Goal: Task Accomplishment & Management: Manage account settings

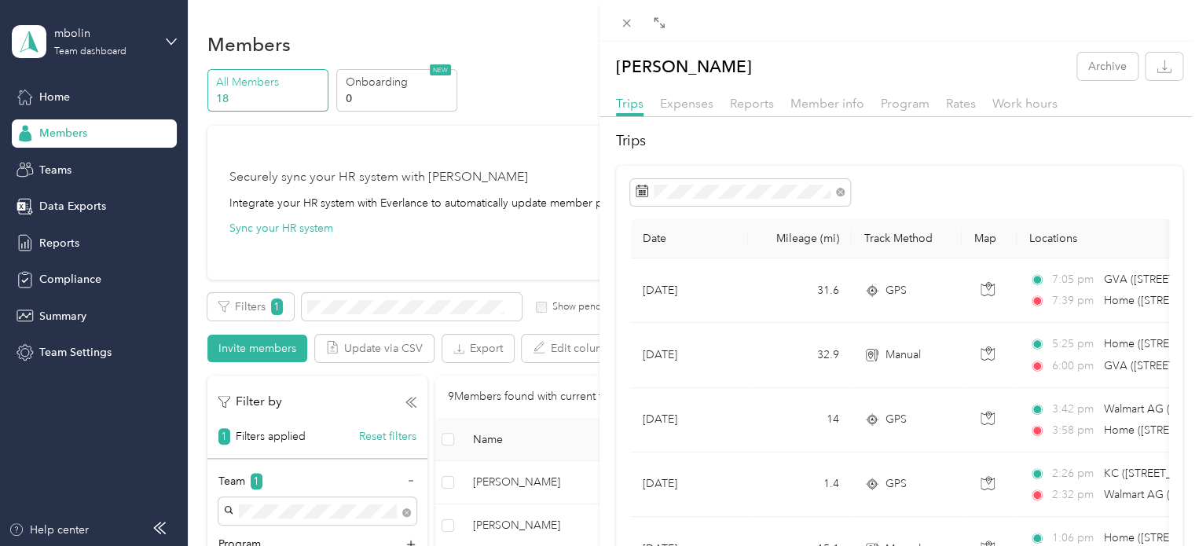
scroll to position [79, 0]
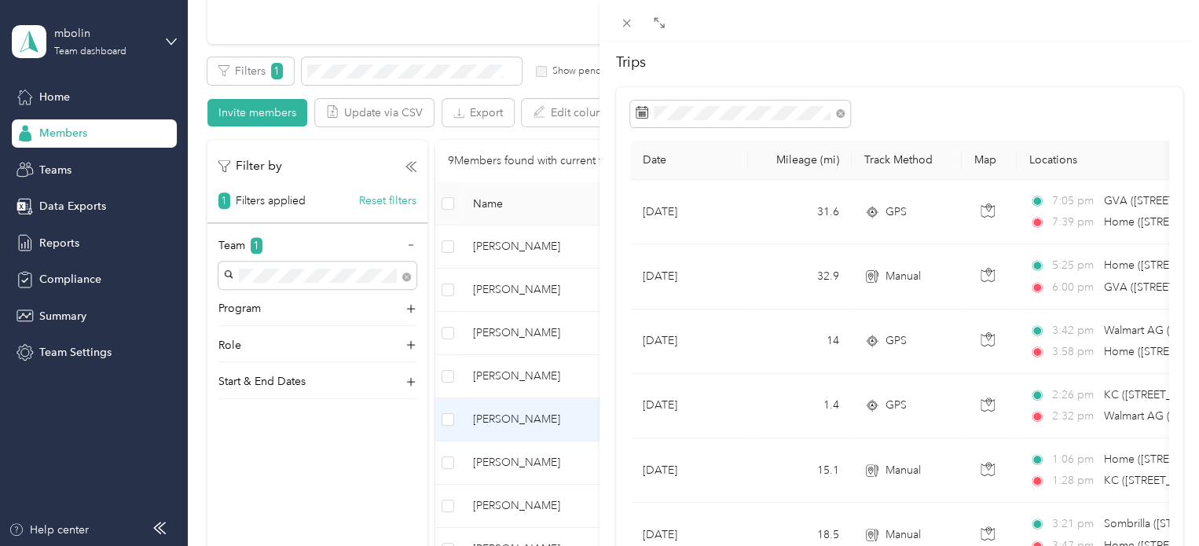
click at [471, 378] on div "[PERSON_NAME] Archive Trips Expenses Reports Member info Program Rates Work hou…" at bounding box center [599, 273] width 1199 height 546
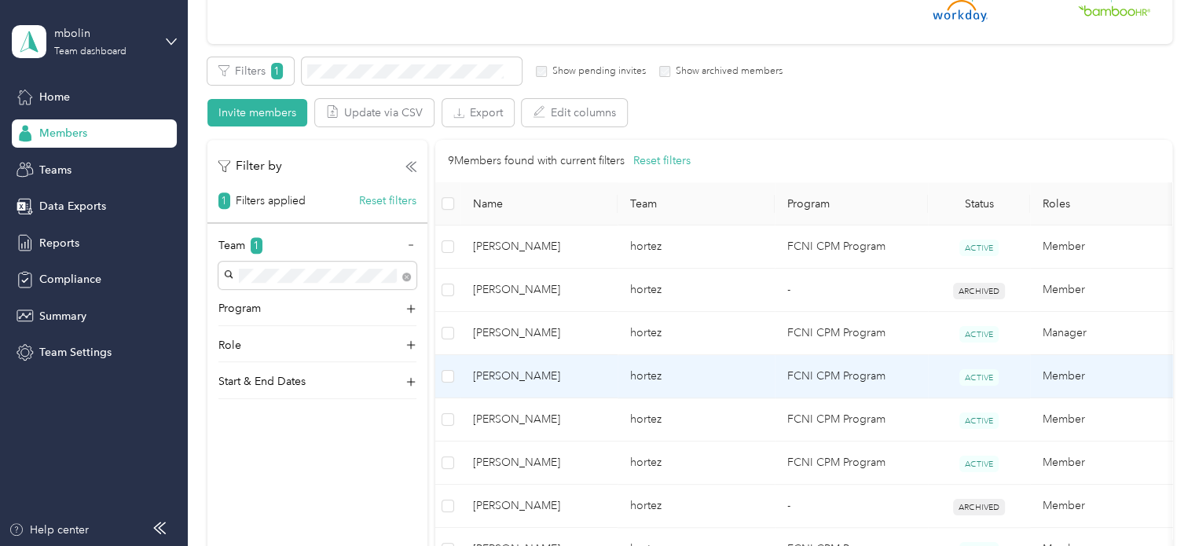
click at [505, 376] on span "[PERSON_NAME]" at bounding box center [539, 376] width 132 height 17
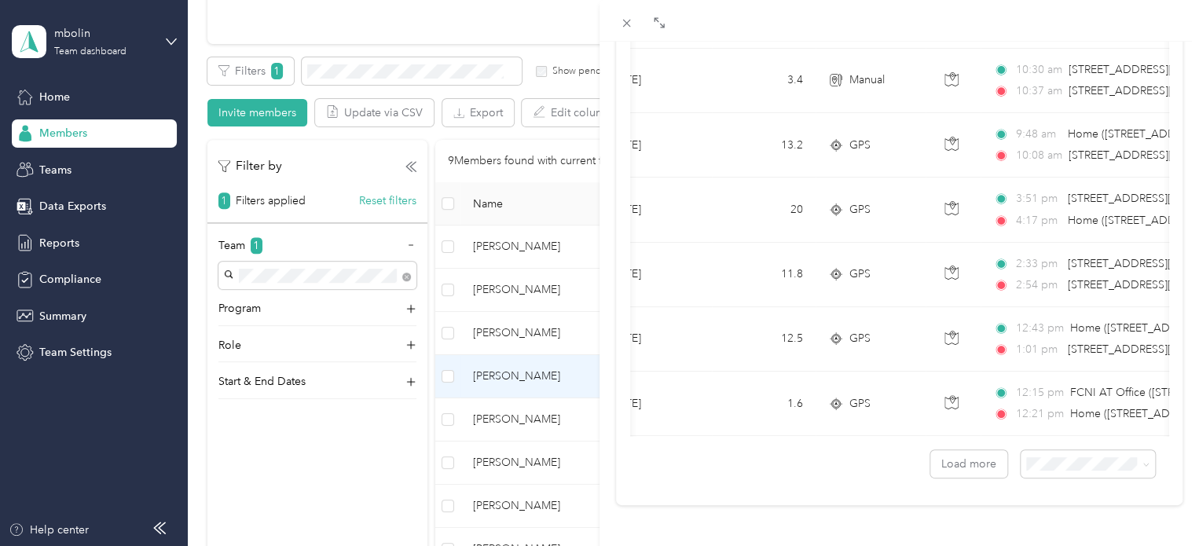
scroll to position [0, 32]
click at [946, 453] on button "Load more" at bounding box center [968, 463] width 77 height 27
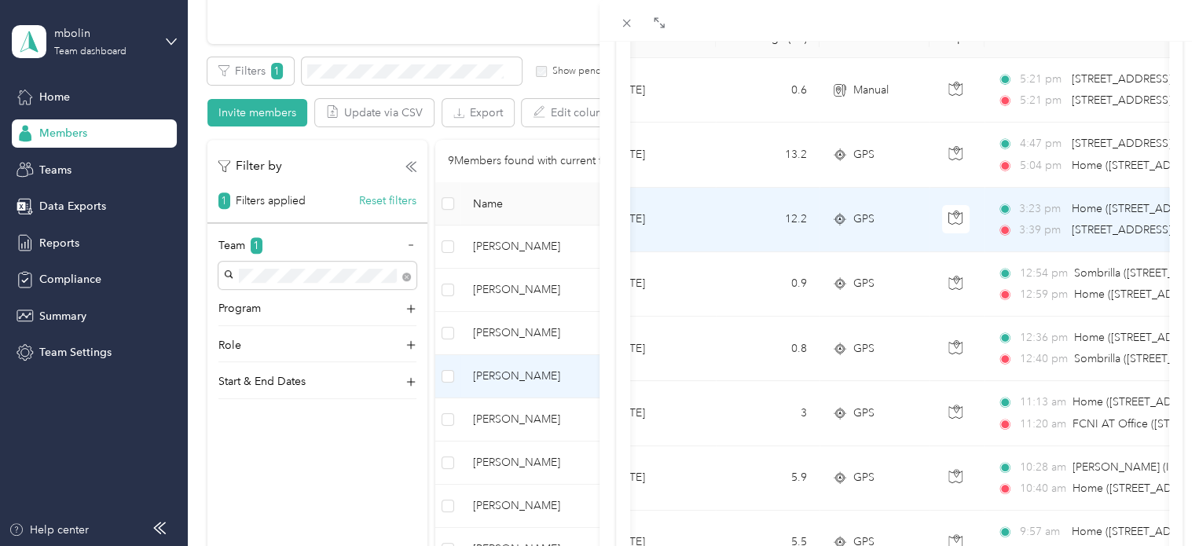
scroll to position [122, 0]
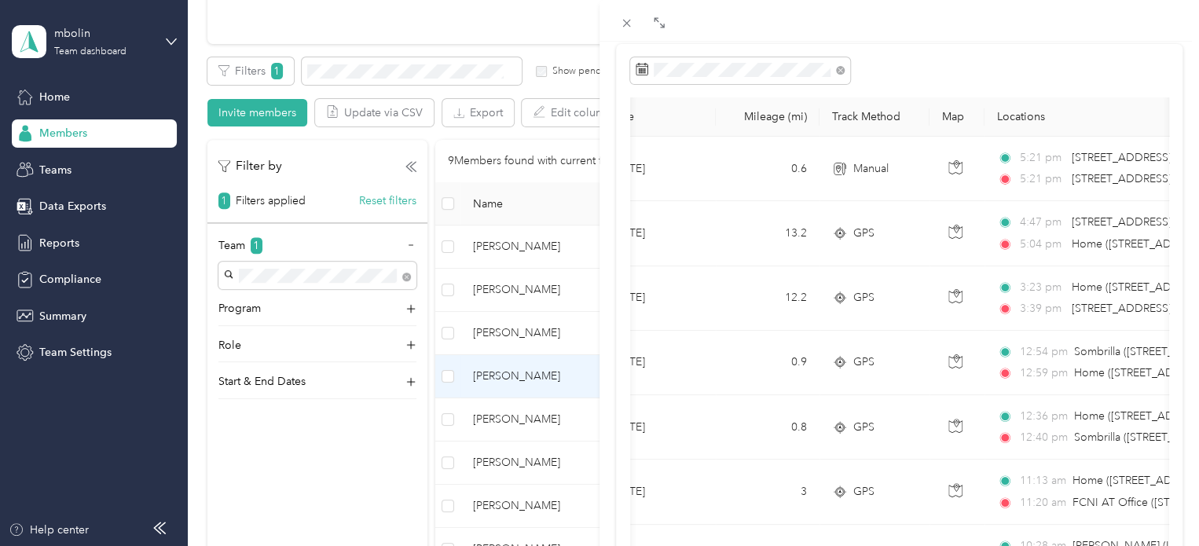
click at [510, 252] on div "[PERSON_NAME] Archive Trips Expenses Reports Member info Program Rates Work hou…" at bounding box center [599, 273] width 1199 height 546
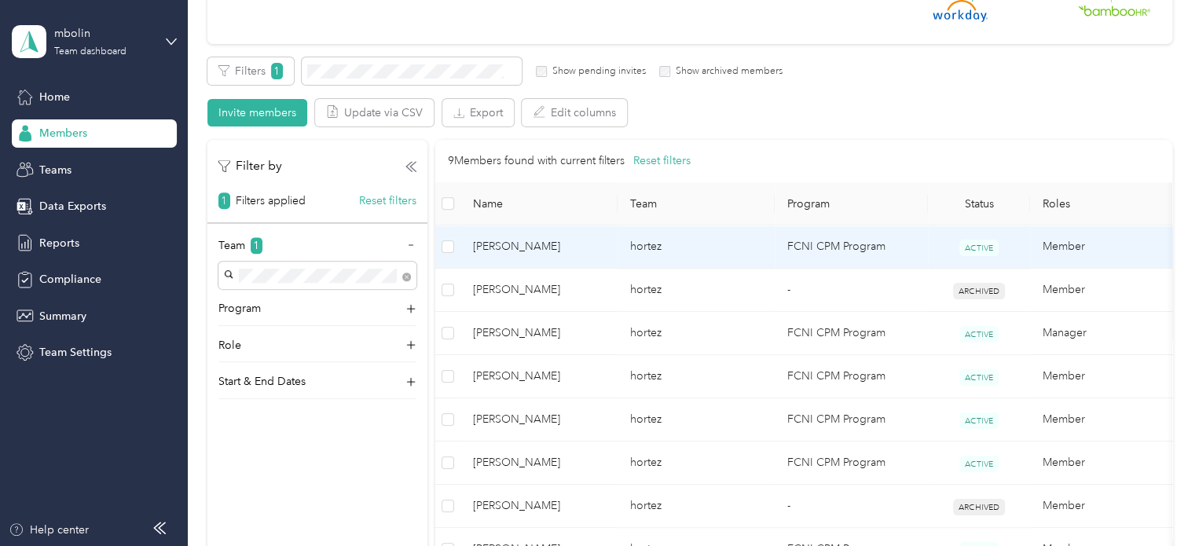
click at [510, 252] on span "[PERSON_NAME]" at bounding box center [539, 246] width 132 height 17
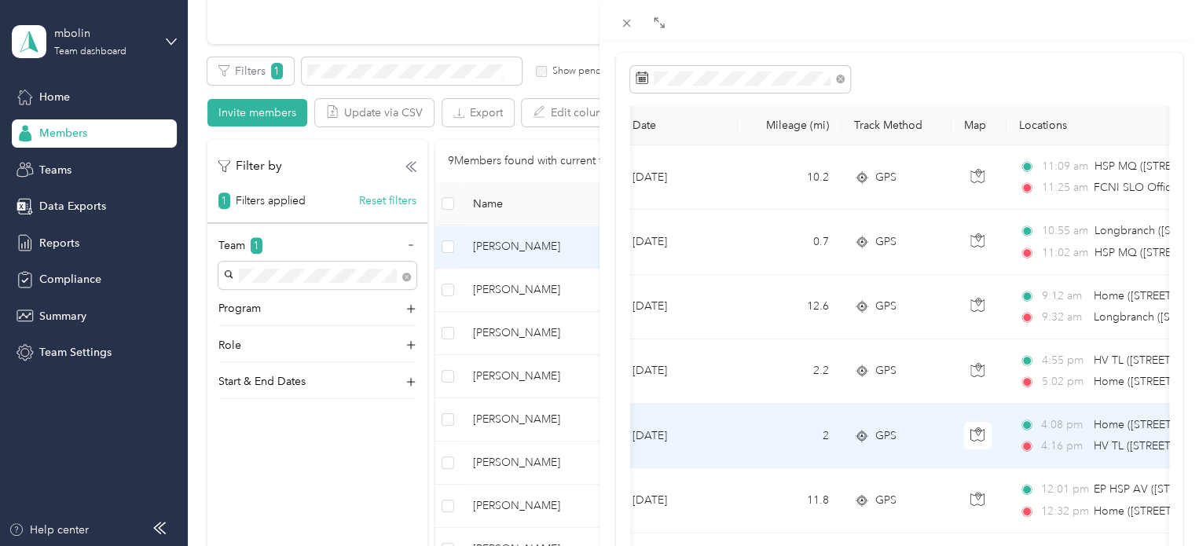
scroll to position [79, 0]
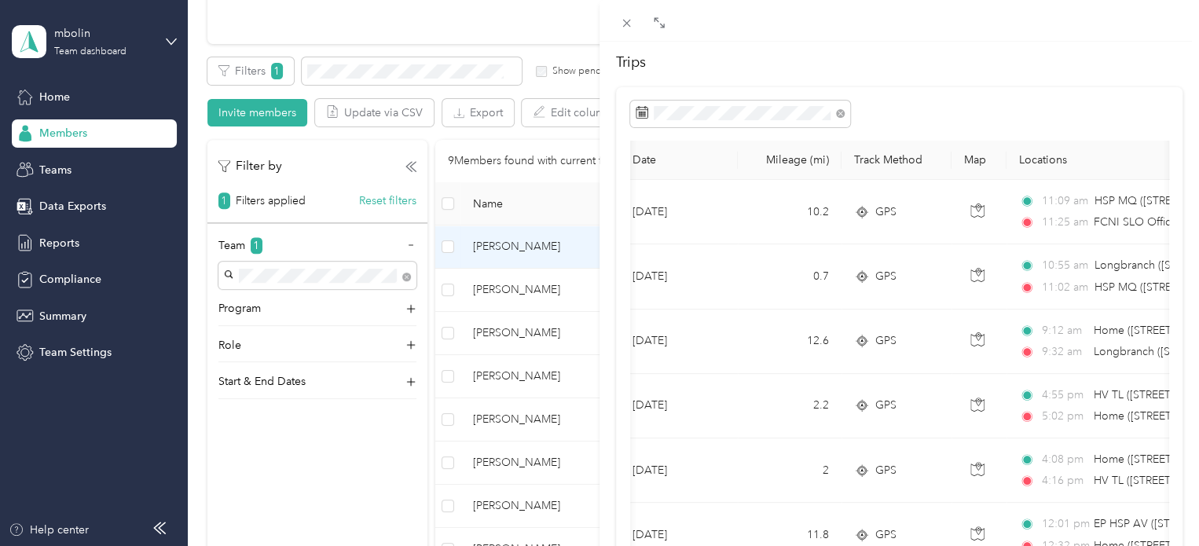
click at [493, 467] on div "[PERSON_NAME] Archive Trips Expenses Reports Member info Program Rates Work hou…" at bounding box center [599, 273] width 1199 height 546
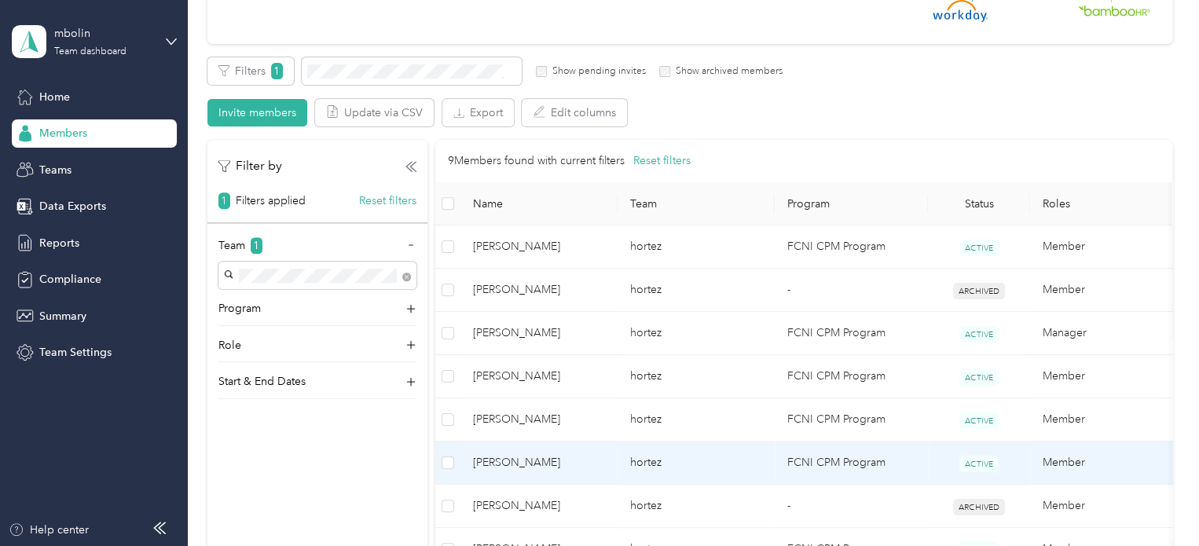
click at [504, 460] on span "[PERSON_NAME]" at bounding box center [539, 462] width 132 height 17
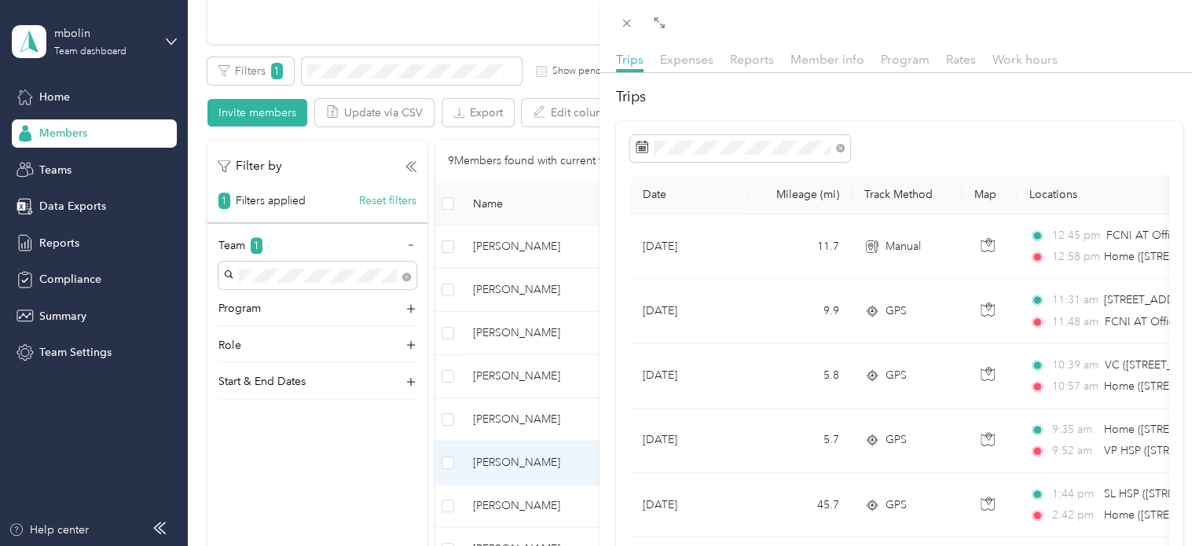
scroll to position [43, 0]
click at [38, 235] on div "[PERSON_NAME] Archive Trips Expenses Reports Member info Program Rates Work hou…" at bounding box center [599, 273] width 1199 height 546
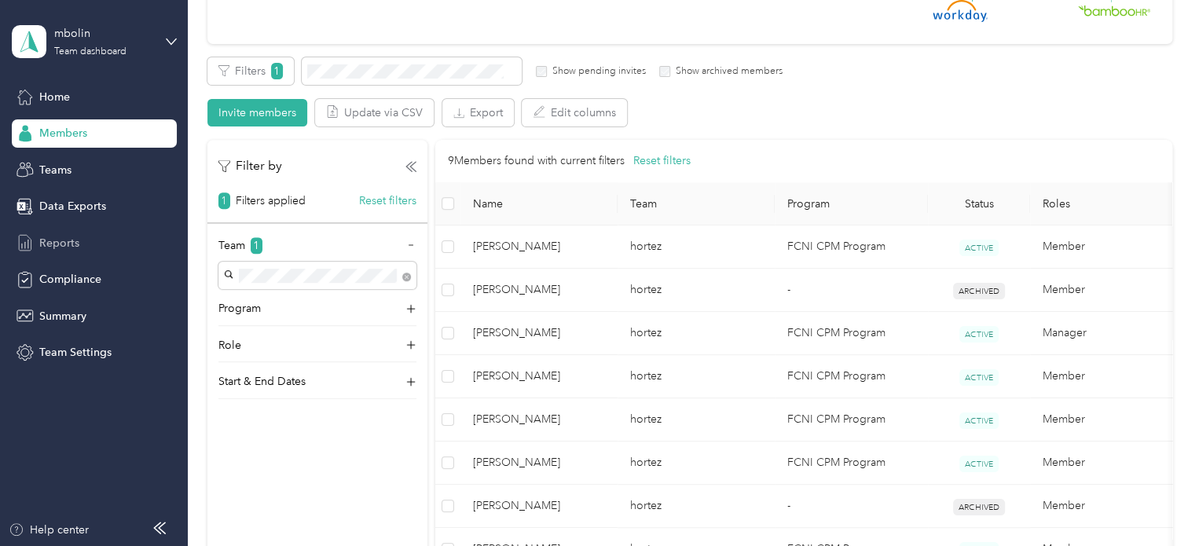
click at [62, 247] on span "Reports" at bounding box center [59, 243] width 40 height 16
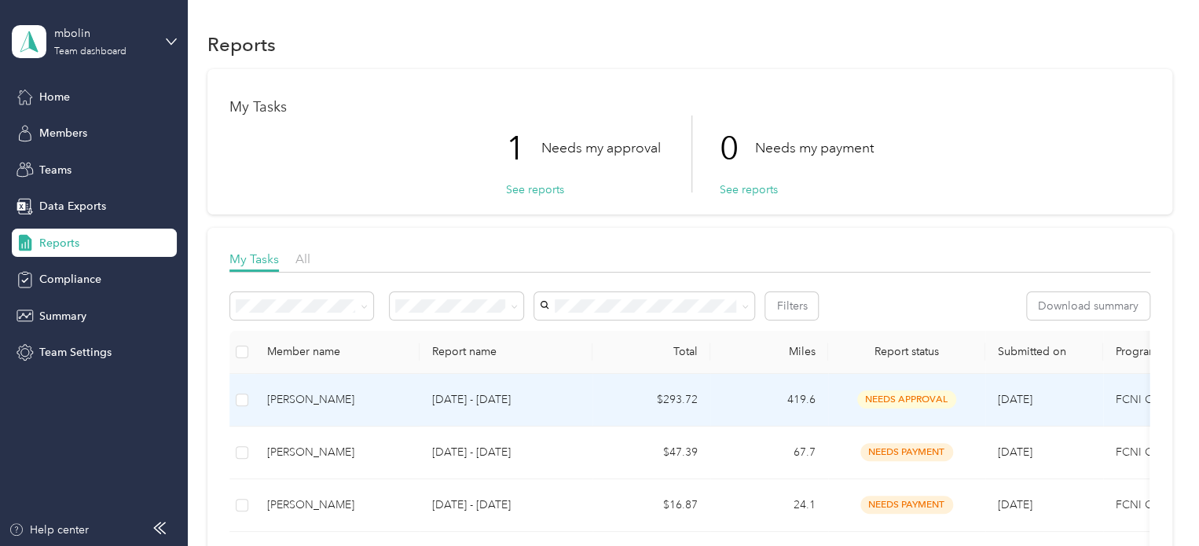
click at [580, 401] on td "[DATE] - [DATE]" at bounding box center [505, 400] width 173 height 53
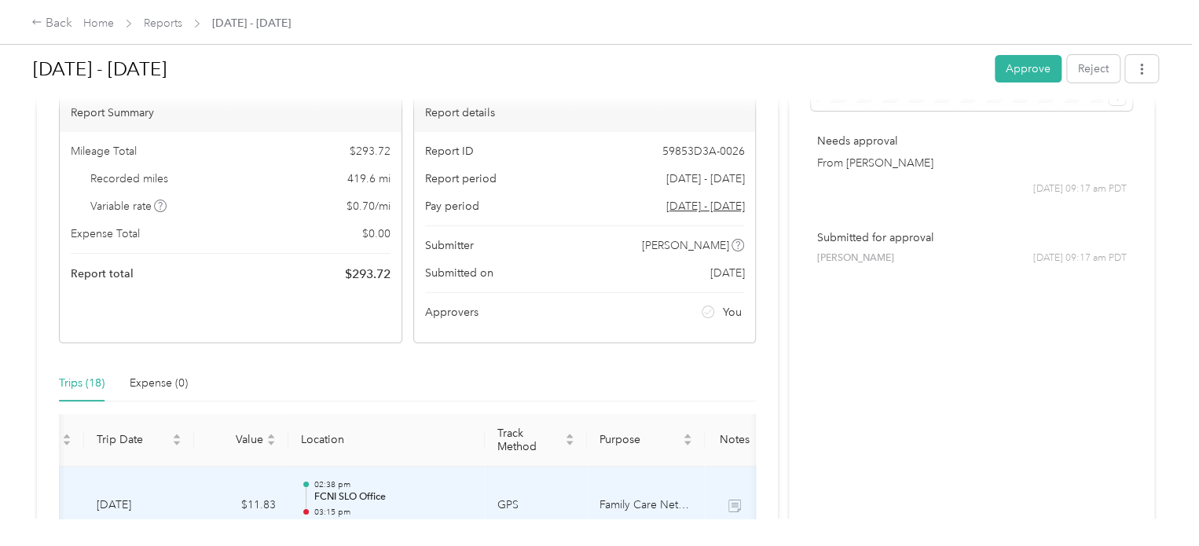
scroll to position [9, 0]
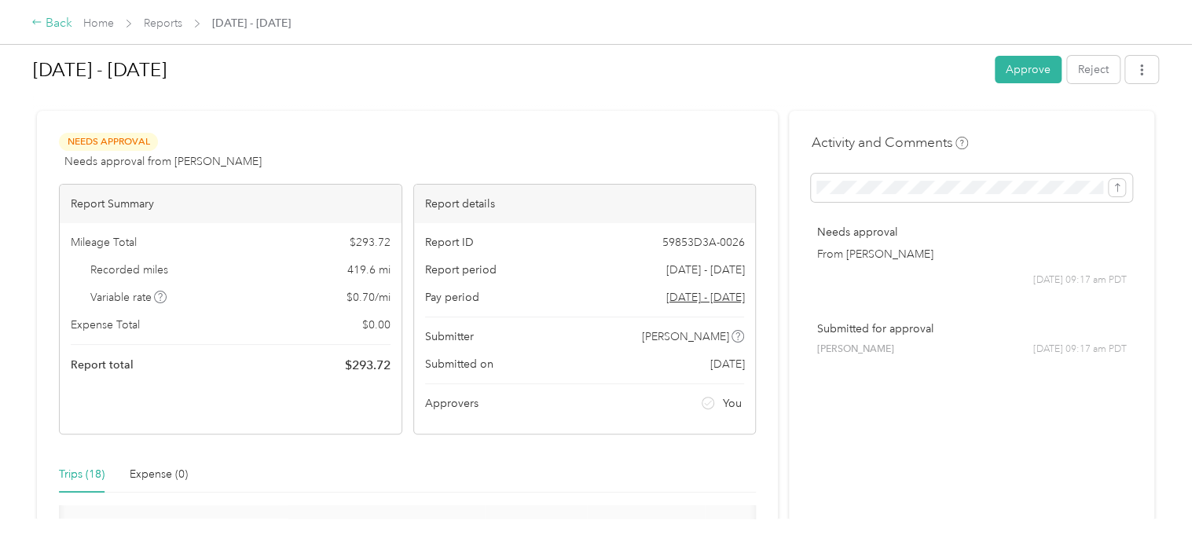
click at [60, 28] on div "Back" at bounding box center [51, 23] width 41 height 19
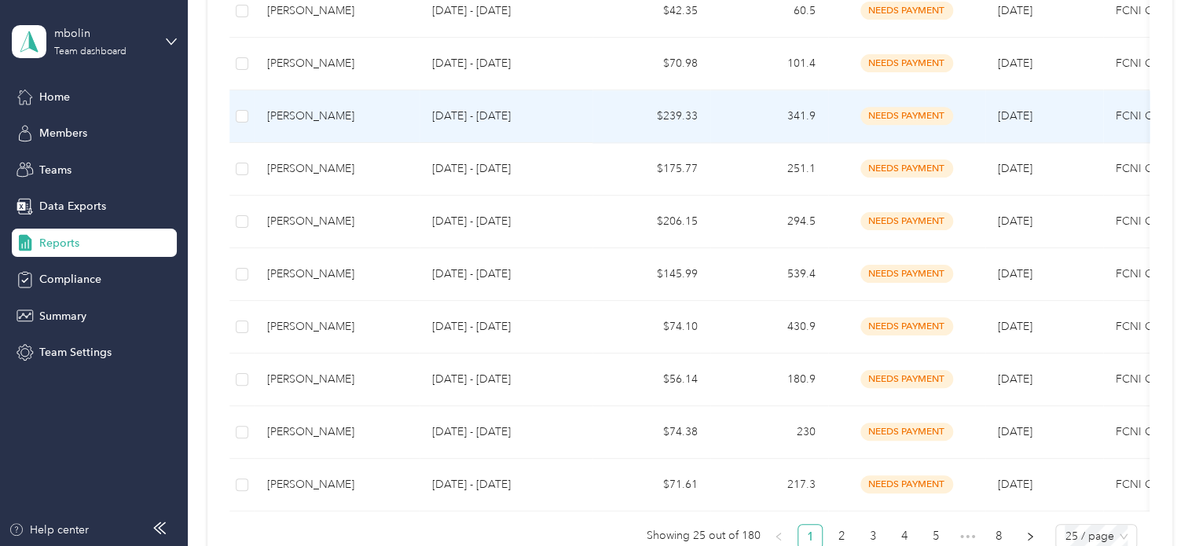
scroll to position [1386, 0]
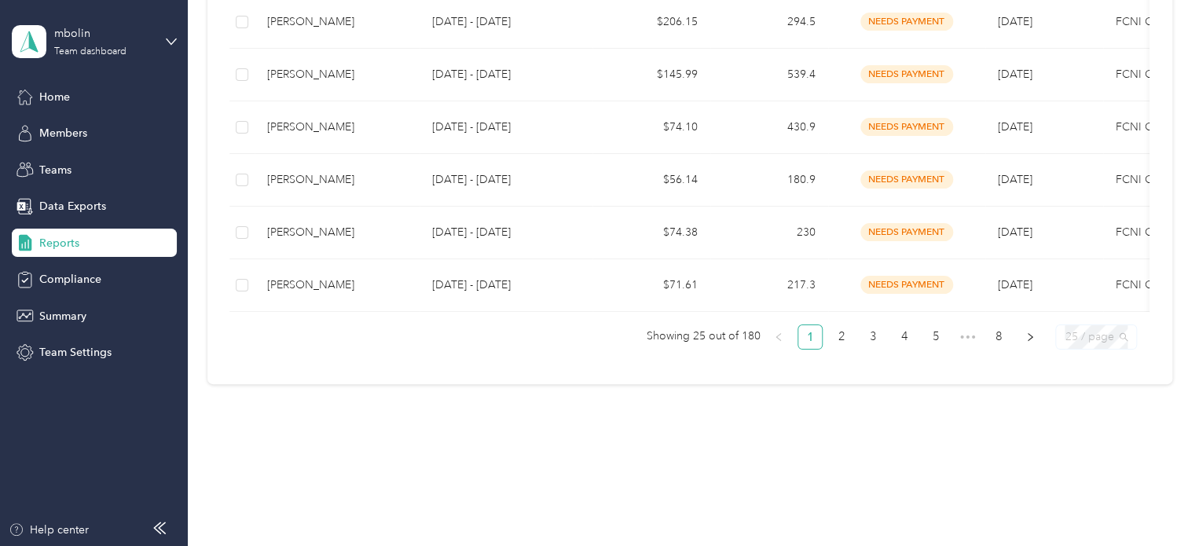
click at [1125, 342] on div "25 / page" at bounding box center [1096, 336] width 82 height 25
click at [1102, 273] on div "50 / page" at bounding box center [1095, 280] width 56 height 17
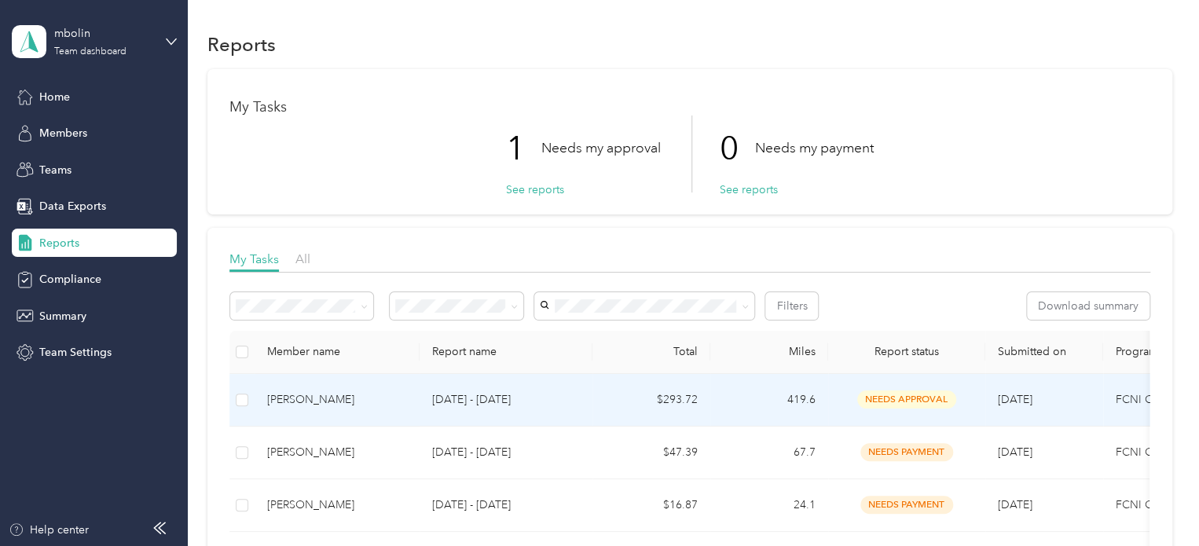
click at [364, 410] on td "[PERSON_NAME]" at bounding box center [337, 400] width 165 height 53
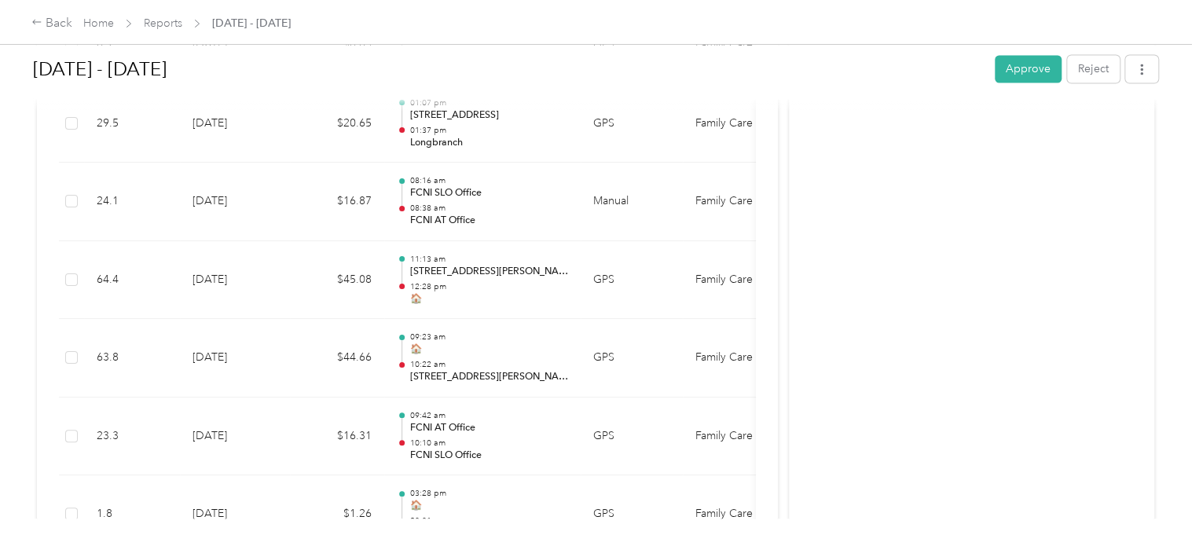
scroll to position [1580, 0]
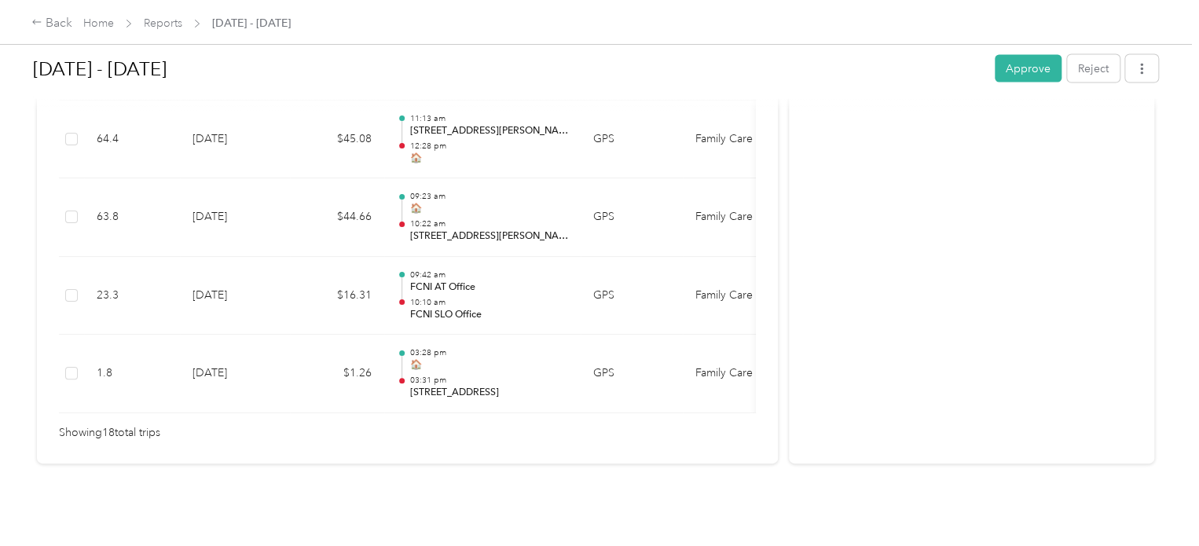
click at [147, 424] on span "Showing 18 total trips" at bounding box center [109, 432] width 101 height 17
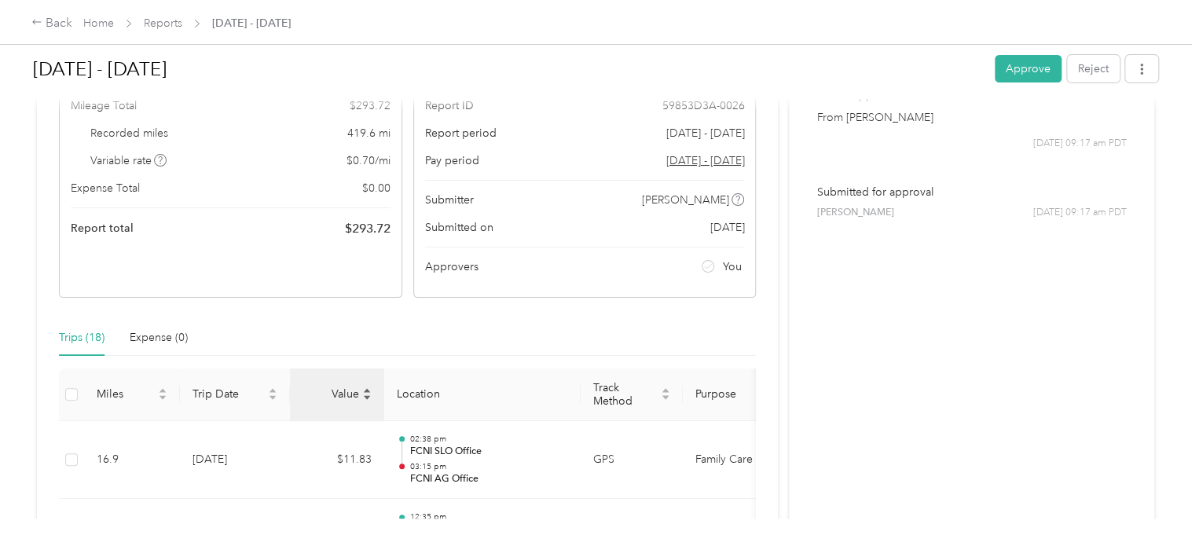
scroll to position [236, 0]
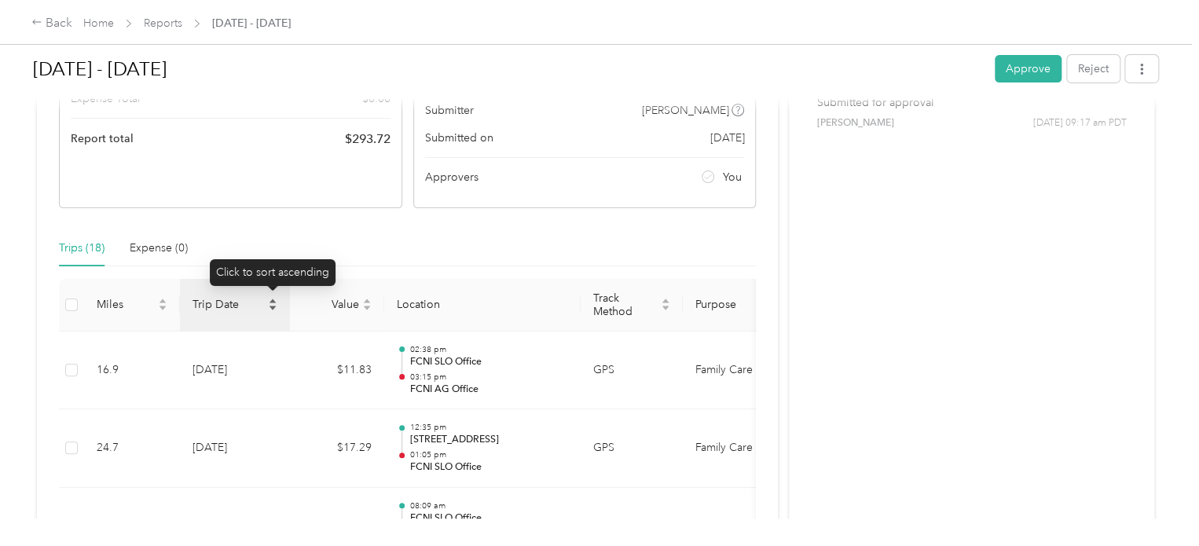
click at [269, 301] on icon "caret-up" at bounding box center [272, 300] width 9 height 9
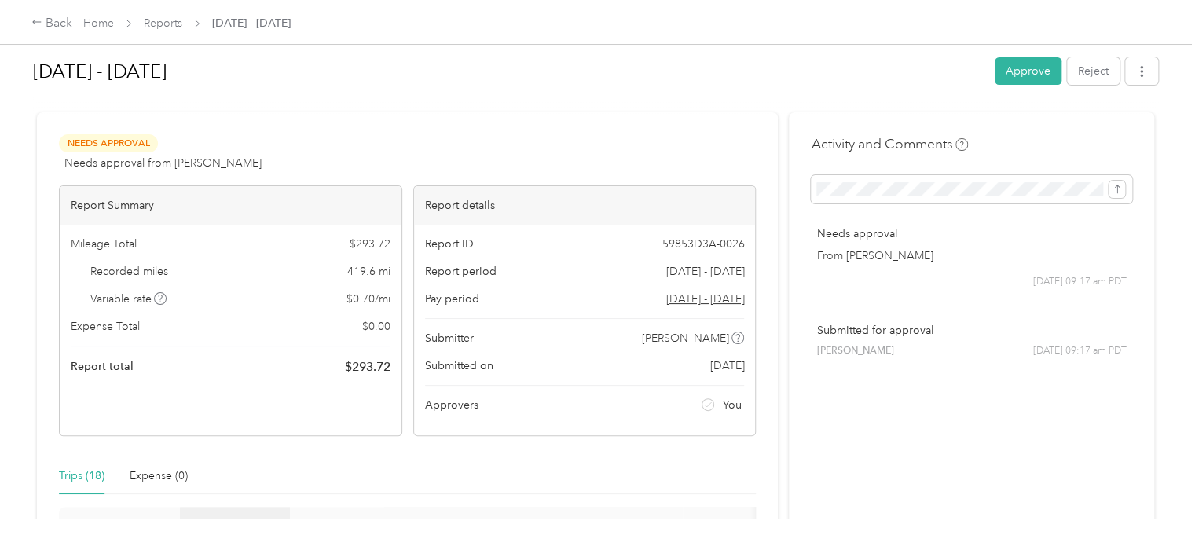
scroll to position [0, 0]
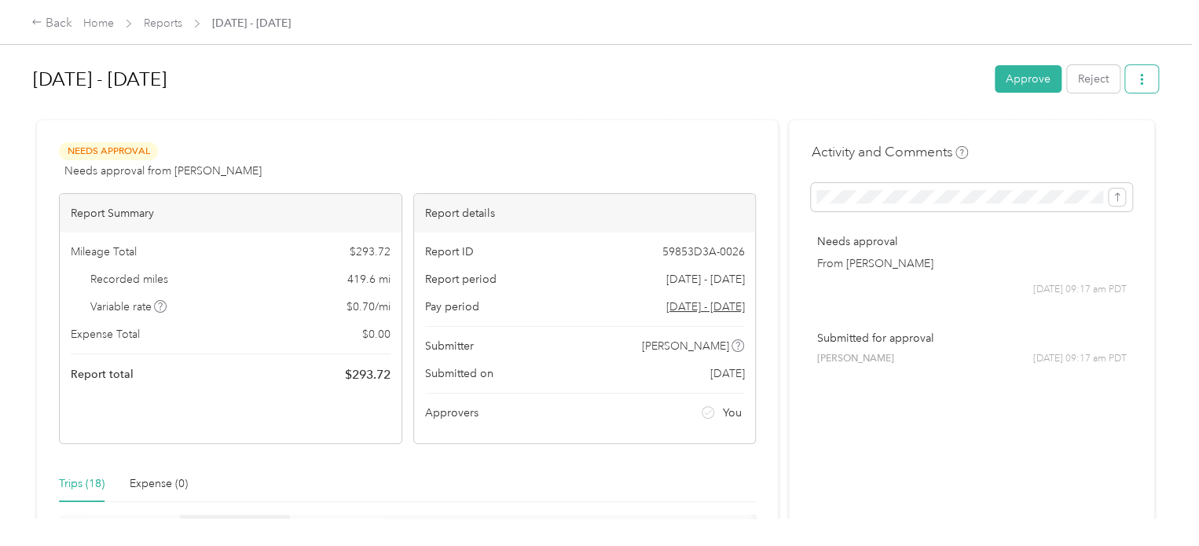
click at [1139, 65] on button "button" at bounding box center [1141, 78] width 33 height 27
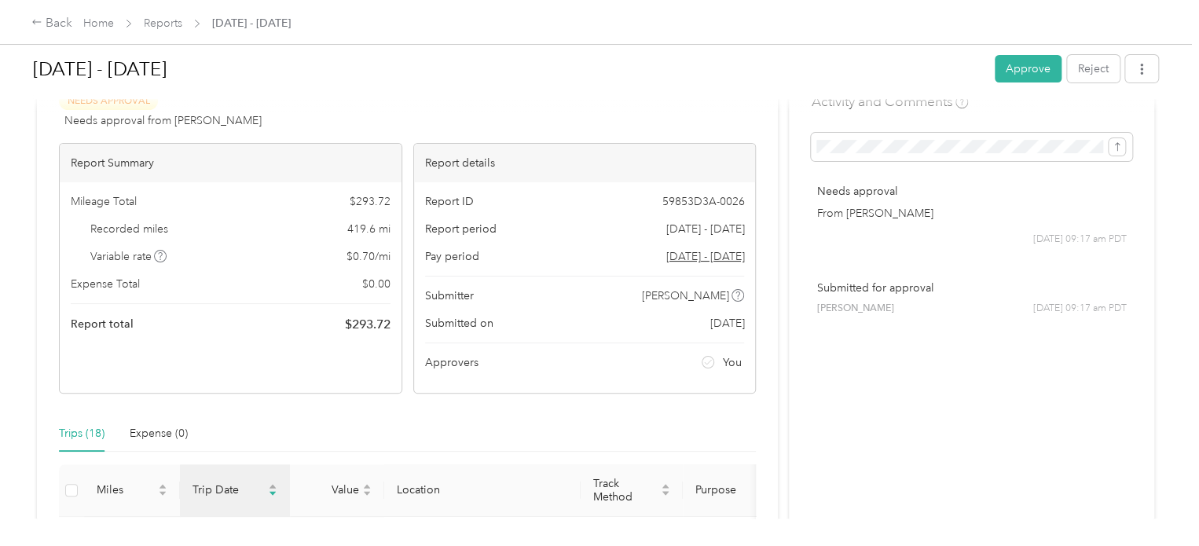
scroll to position [79, 0]
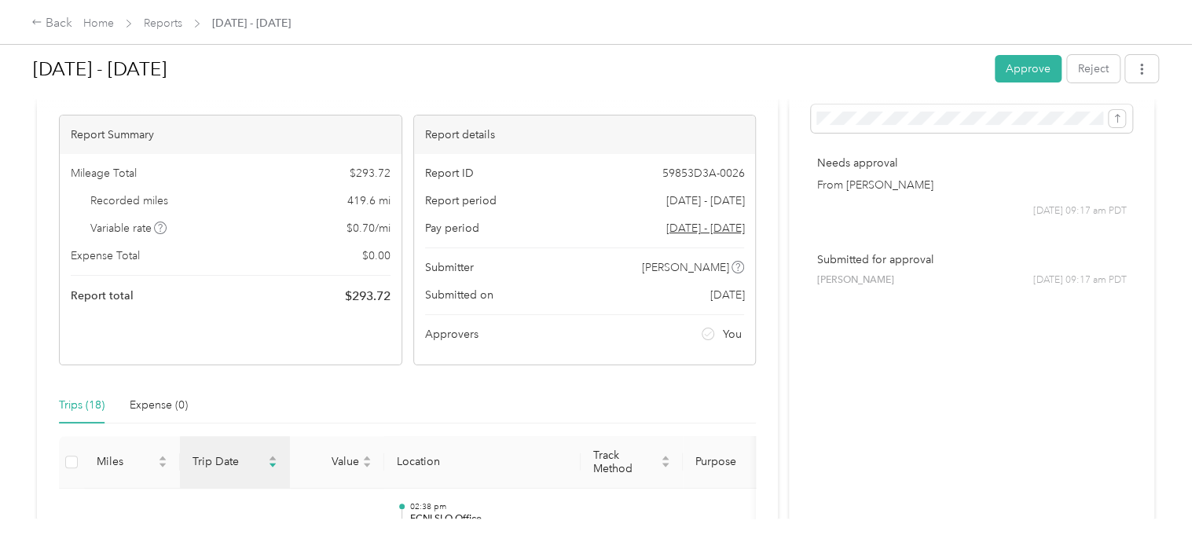
click at [163, 15] on span "Reports" at bounding box center [163, 23] width 38 height 16
click at [161, 19] on link "Reports" at bounding box center [163, 22] width 38 height 13
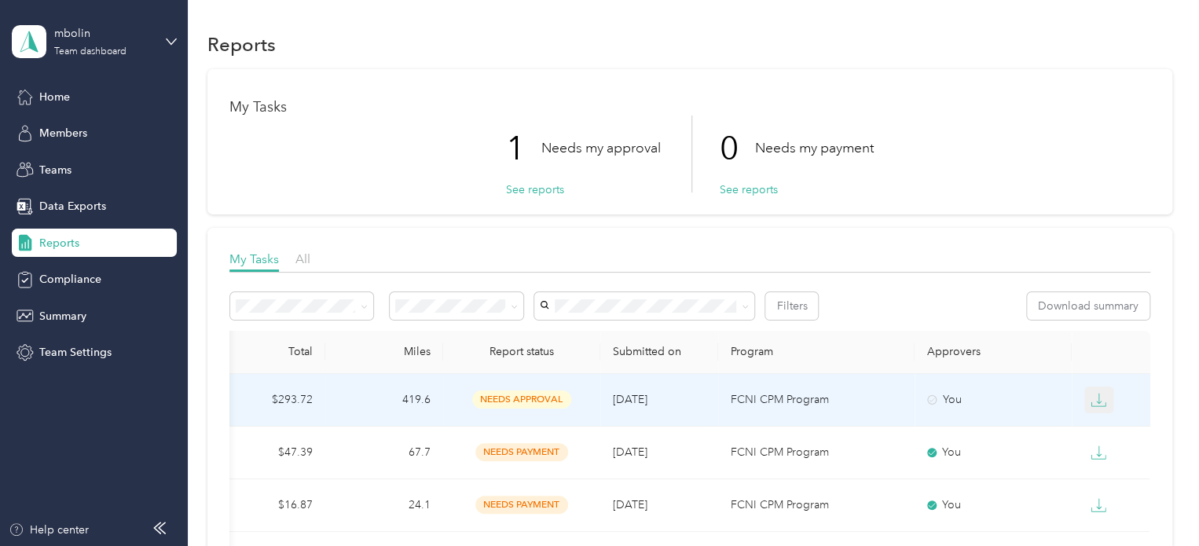
click at [1093, 398] on icon "button" at bounding box center [1098, 400] width 16 height 16
click at [1100, 429] on div "PDF" at bounding box center [1106, 427] width 33 height 16
click at [1095, 404] on icon "button" at bounding box center [1098, 400] width 16 height 16
click at [1106, 482] on div "EXCEL" at bounding box center [1106, 482] width 33 height 16
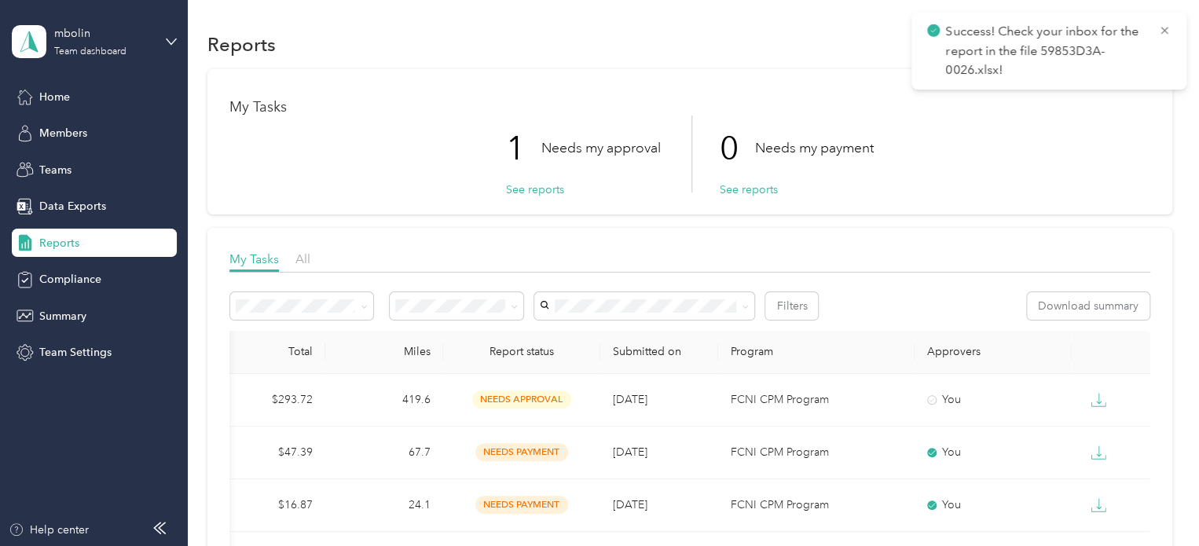
click at [1047, 44] on p "Success! Check your inbox for the report in the file 59853D3A-0026.xlsx!" at bounding box center [1045, 51] width 201 height 58
click at [170, 44] on icon at bounding box center [171, 41] width 11 height 11
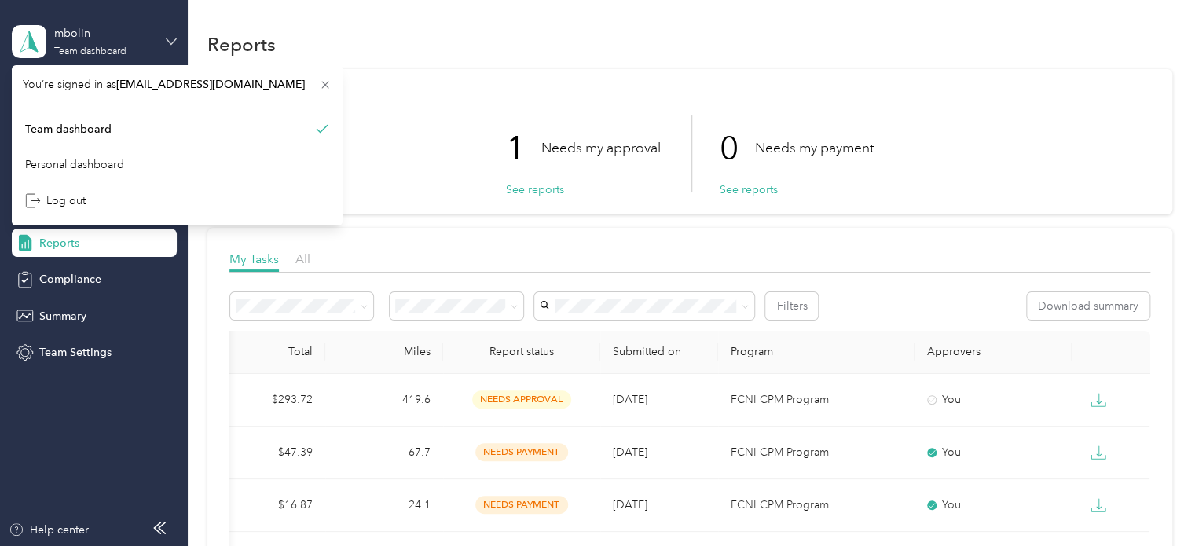
click at [170, 44] on icon at bounding box center [171, 41] width 11 height 11
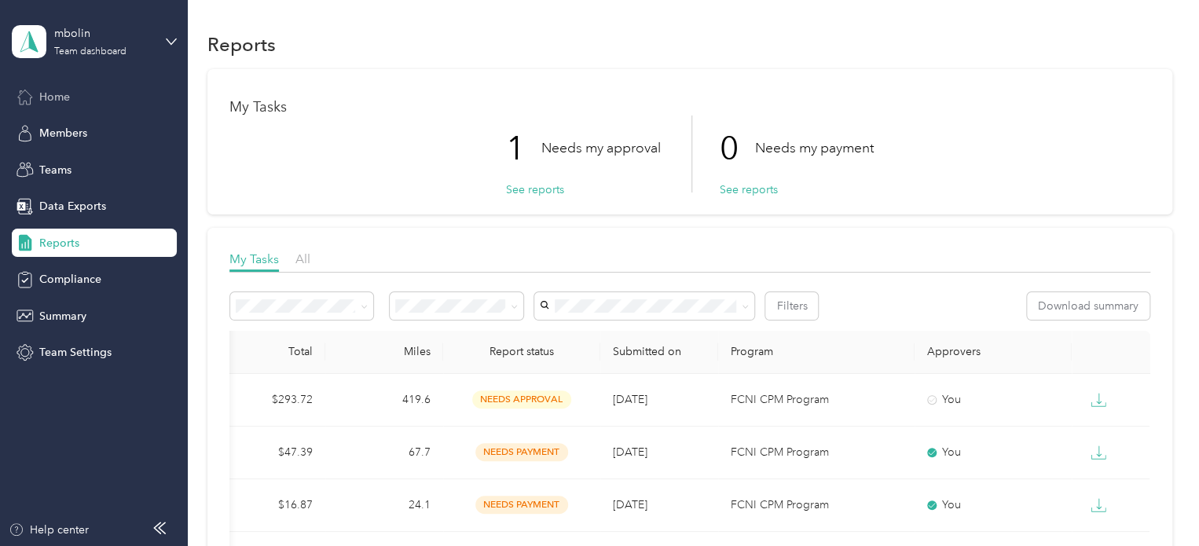
click at [63, 101] on span "Home" at bounding box center [54, 97] width 31 height 16
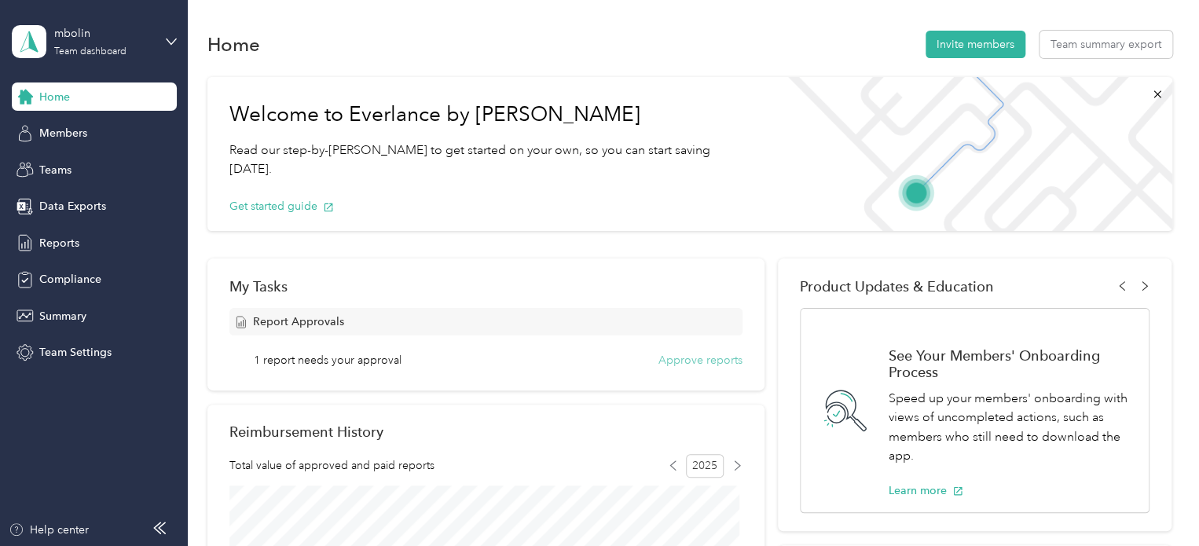
click at [695, 364] on button "Approve reports" at bounding box center [700, 360] width 84 height 16
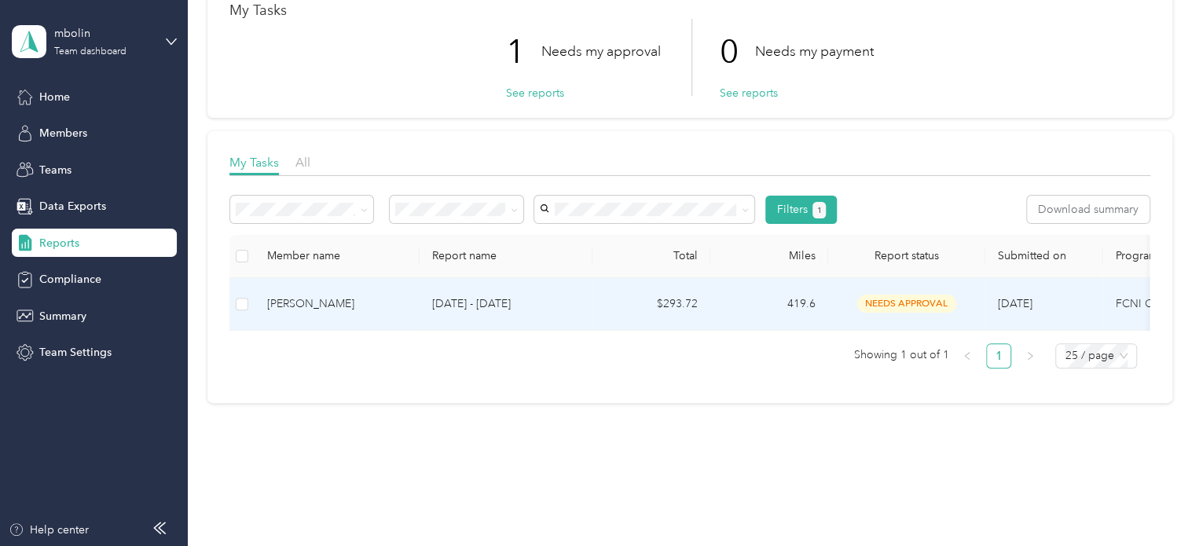
scroll to position [126, 0]
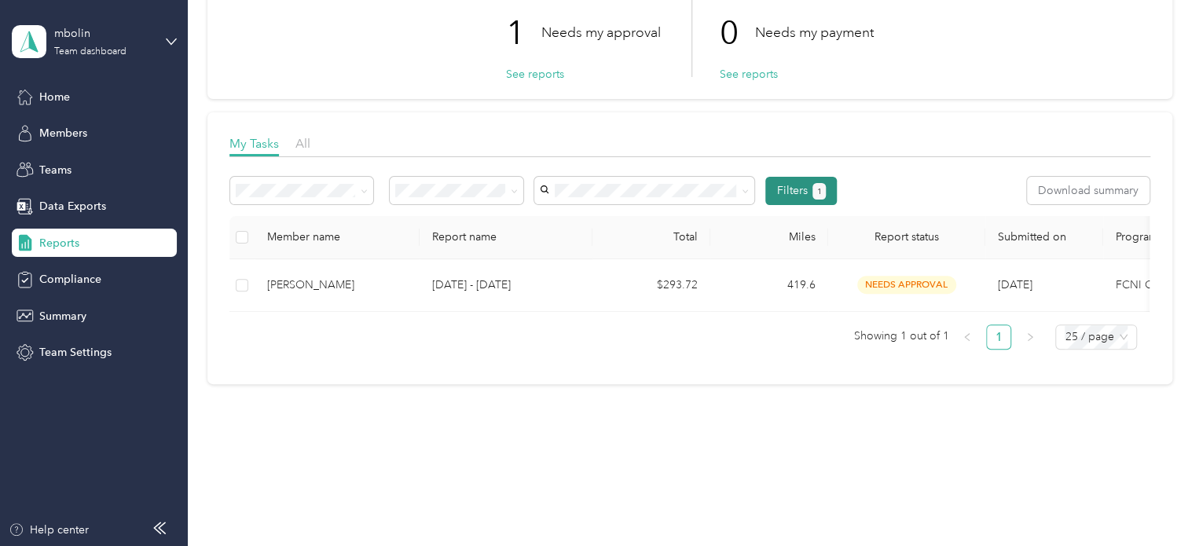
click at [814, 184] on button "1" at bounding box center [818, 191] width 13 height 16
click at [832, 177] on button "Filters 1" at bounding box center [800, 191] width 71 height 28
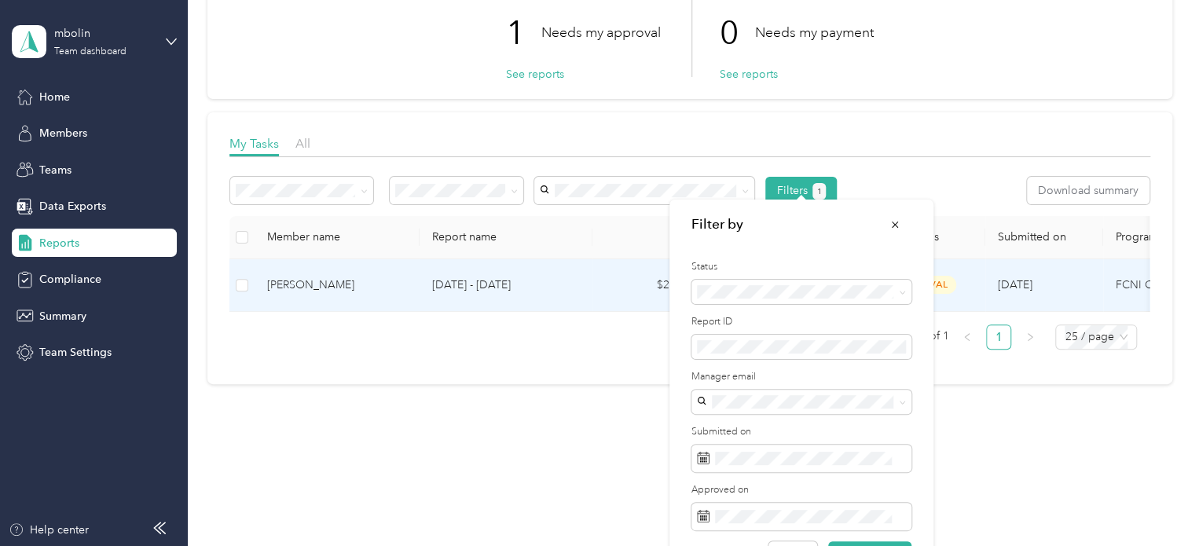
click at [592, 280] on td "$293.72" at bounding box center [651, 285] width 118 height 53
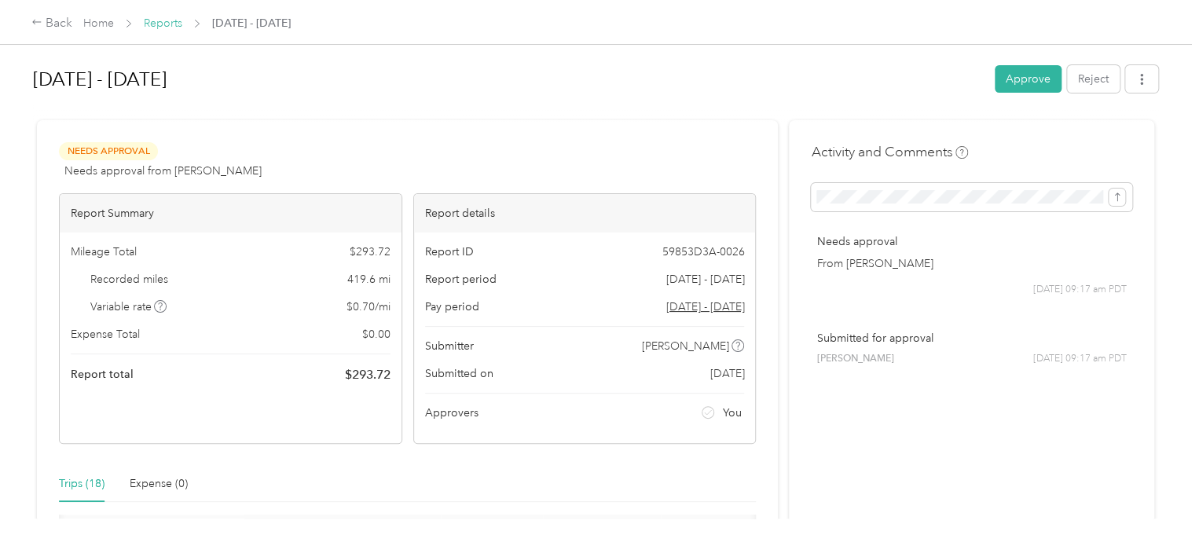
click at [163, 24] on link "Reports" at bounding box center [163, 22] width 38 height 13
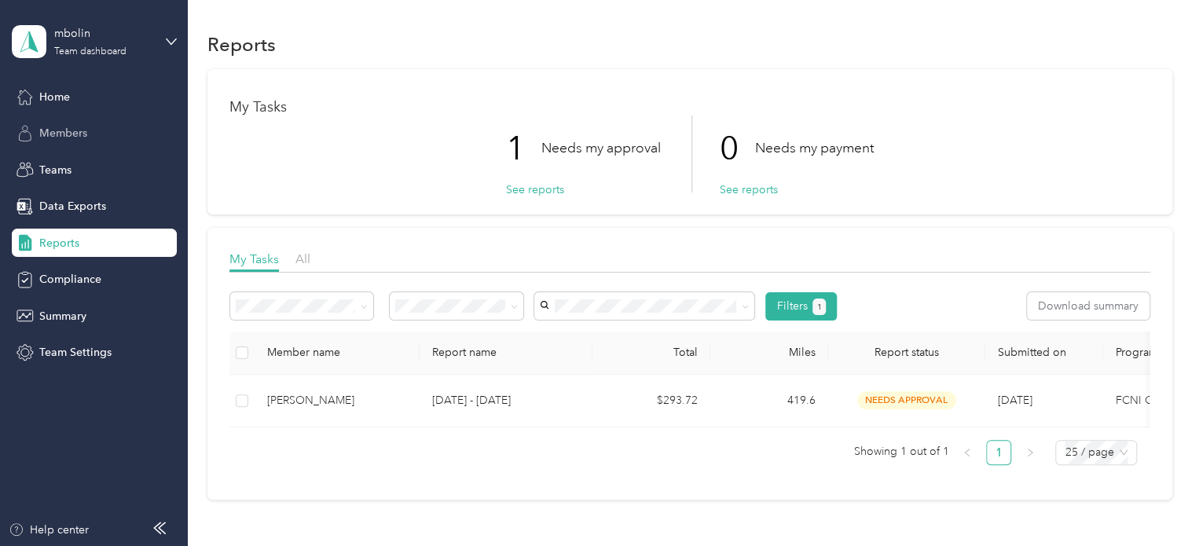
click at [70, 134] on span "Members" at bounding box center [63, 133] width 48 height 16
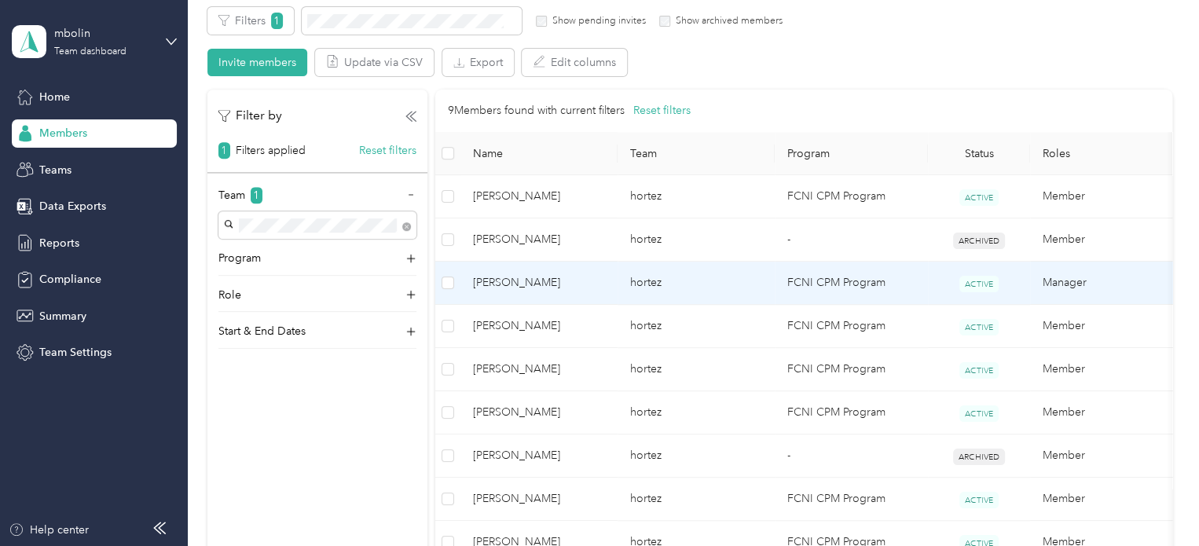
scroll to position [314, 0]
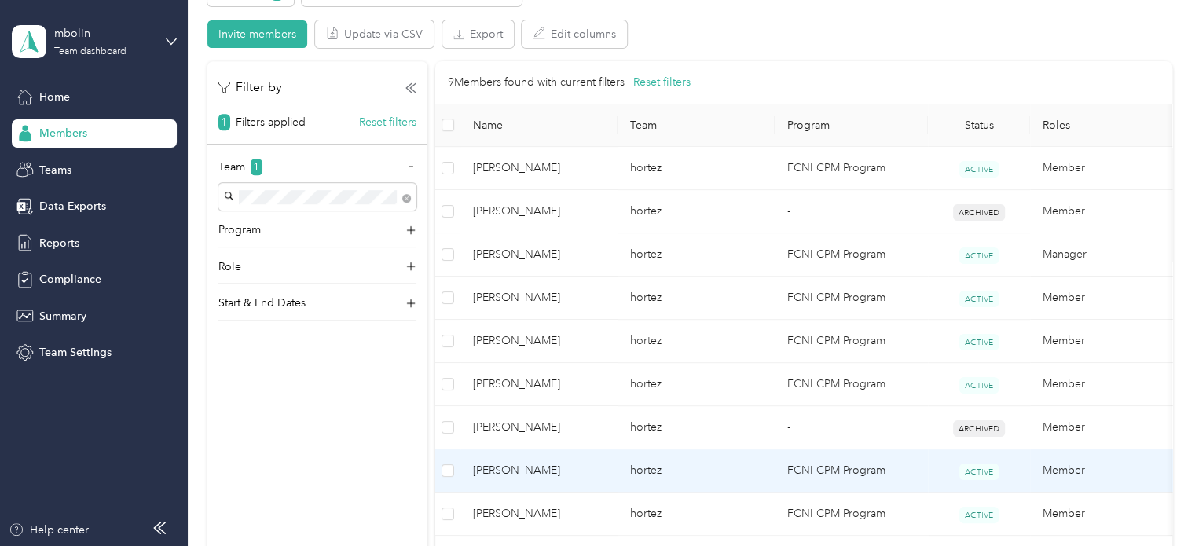
click at [553, 482] on td "[PERSON_NAME]" at bounding box center [538, 470] width 157 height 43
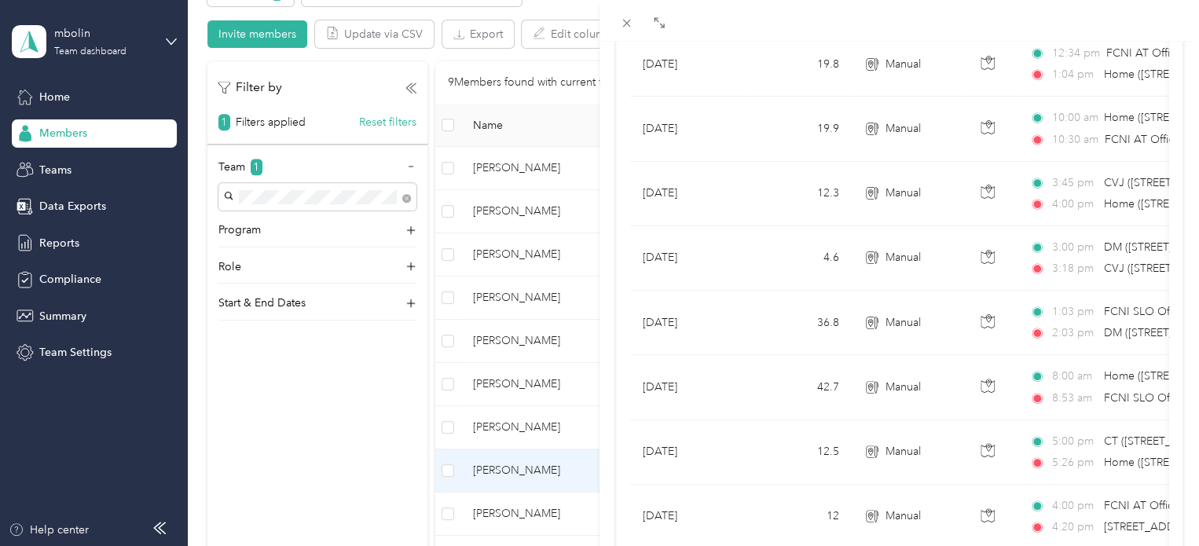
scroll to position [864, 0]
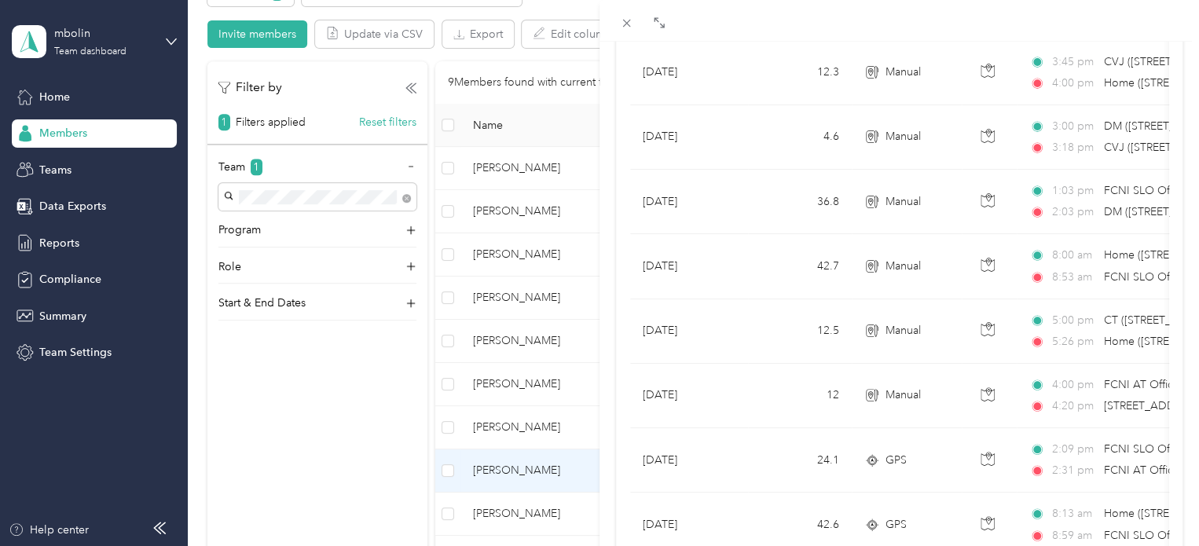
click at [528, 512] on div "[PERSON_NAME] Archive Trips Expenses Reports Member info Program Rates Work hou…" at bounding box center [599, 273] width 1199 height 546
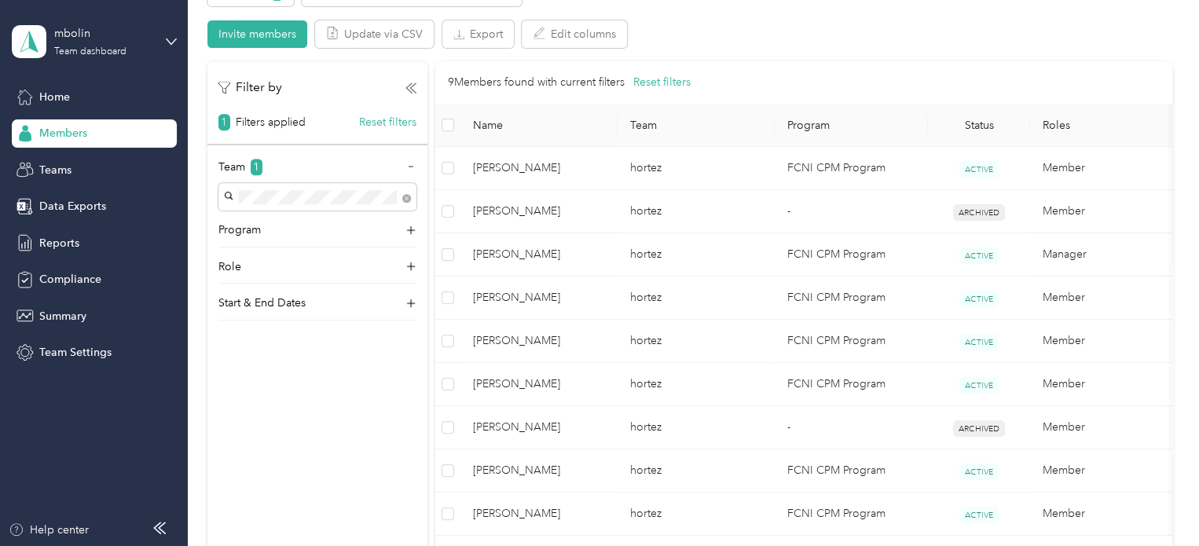
scroll to position [245, 0]
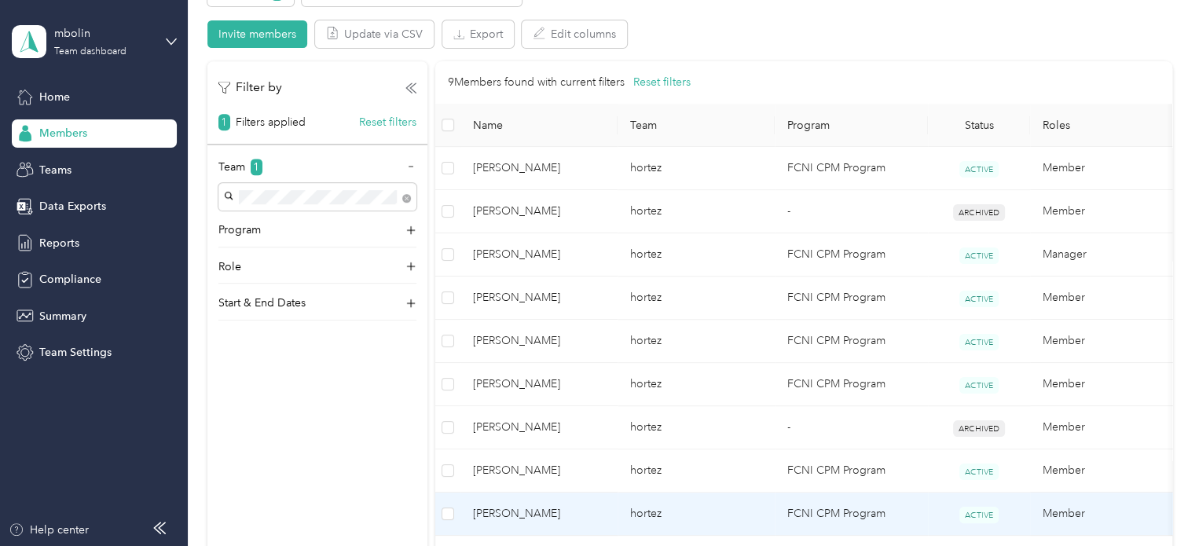
click at [528, 512] on span "[PERSON_NAME]" at bounding box center [539, 513] width 132 height 17
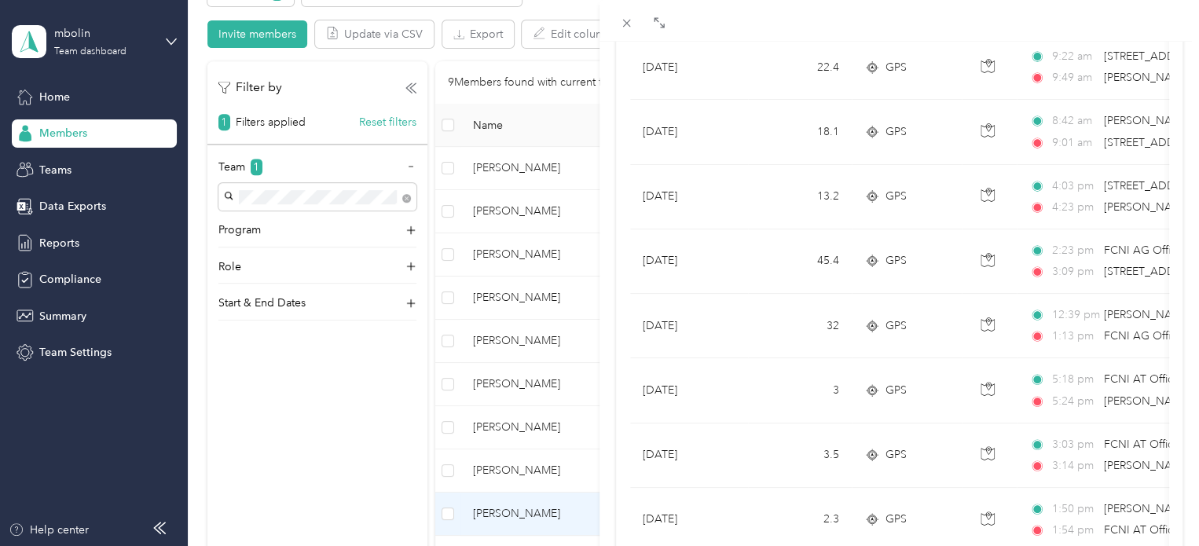
scroll to position [1457, 0]
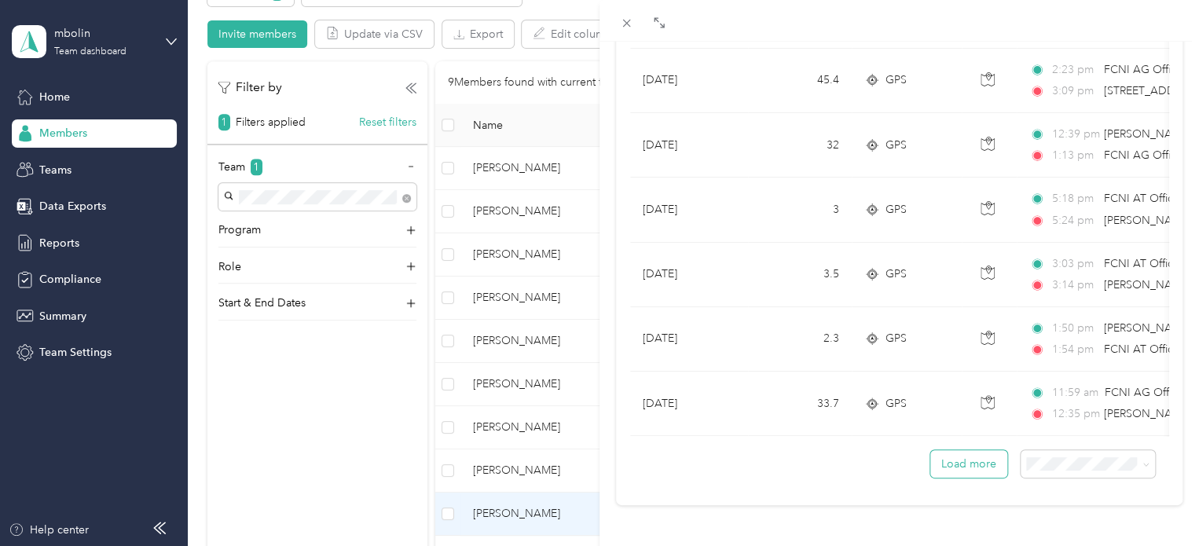
click at [968, 458] on button "Load more" at bounding box center [968, 463] width 77 height 27
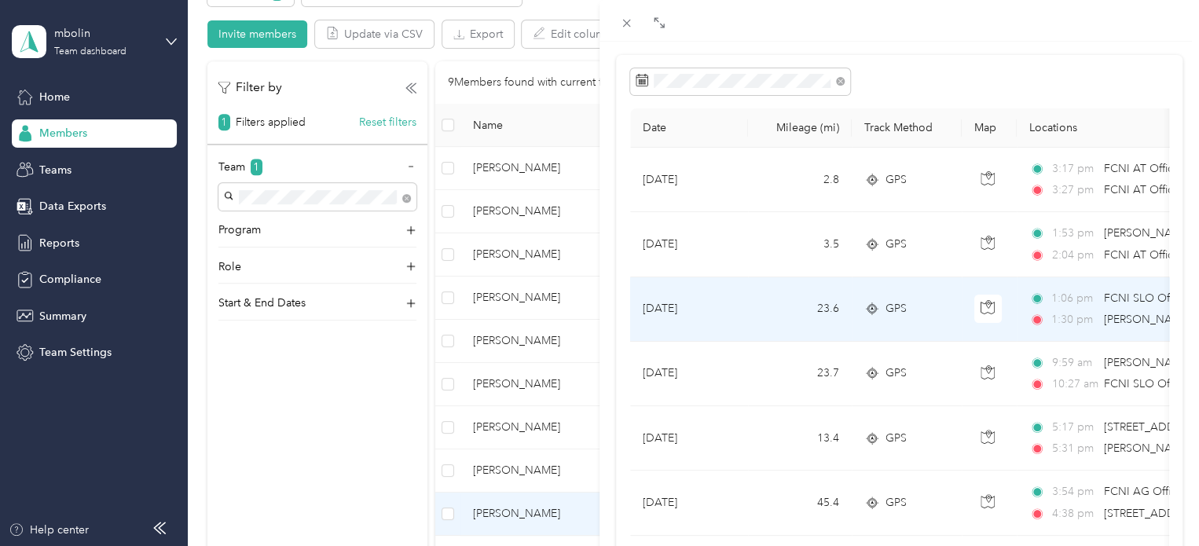
scroll to position [43, 0]
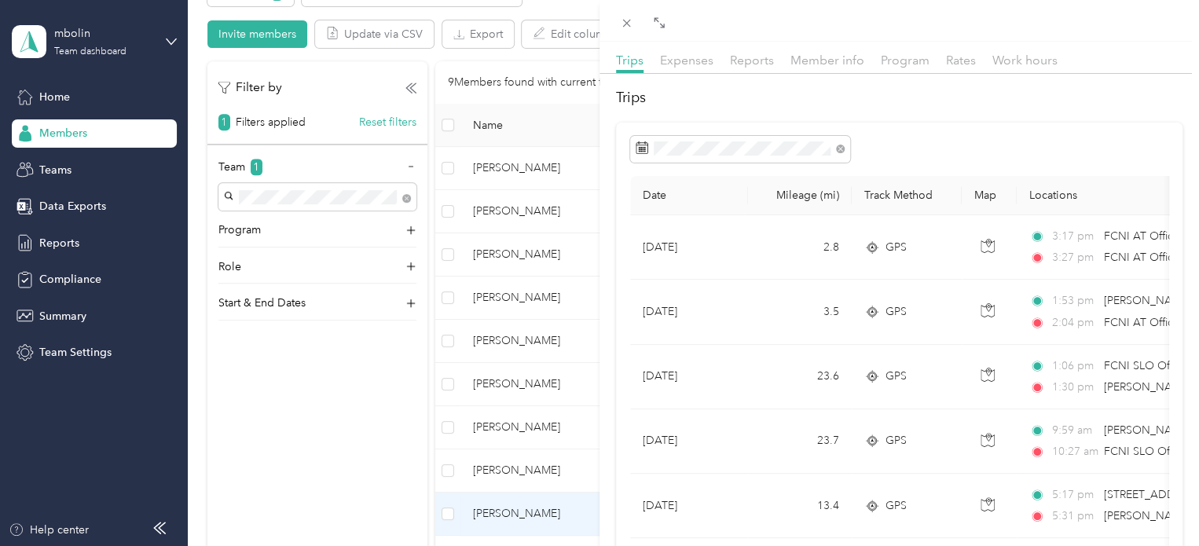
click at [537, 350] on div "[PERSON_NAME] Archive Trips Expenses Reports Member info Program Rates Work hou…" at bounding box center [599, 273] width 1199 height 546
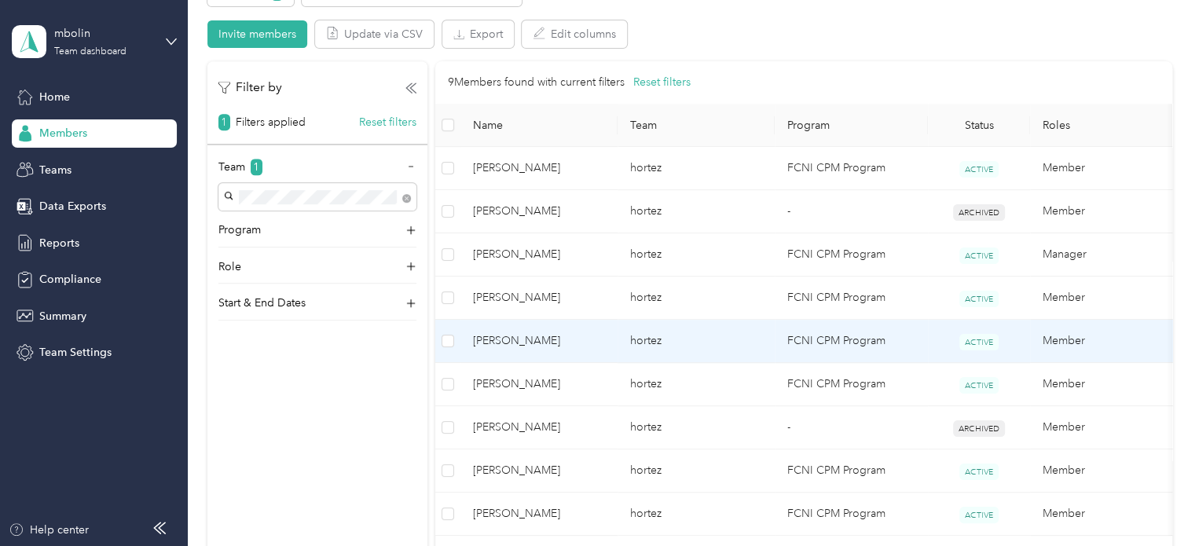
click at [537, 350] on td "[PERSON_NAME]" at bounding box center [538, 341] width 157 height 43
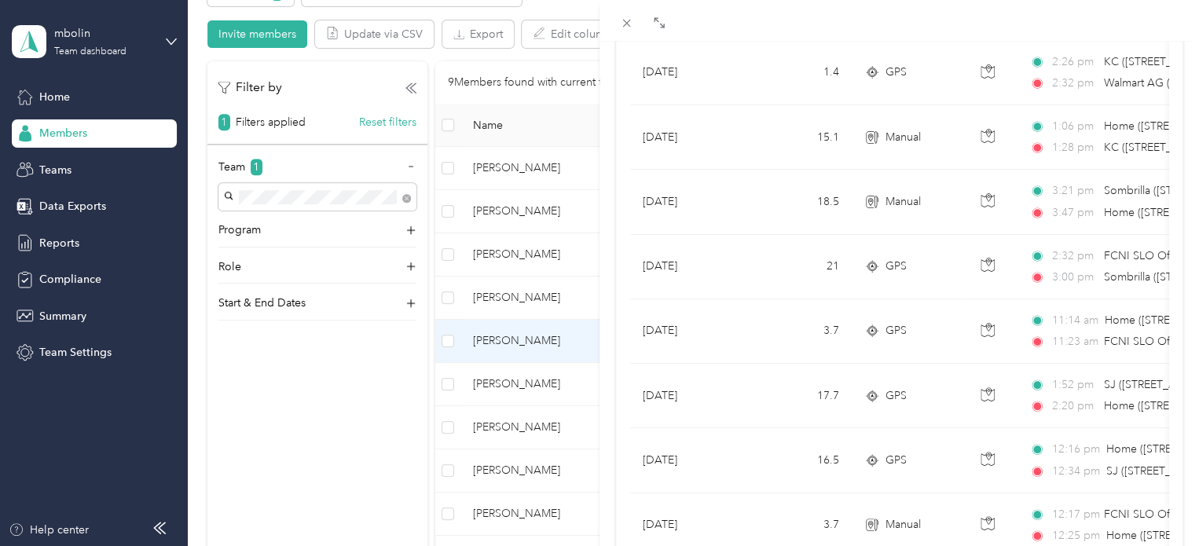
scroll to position [393, 0]
